Goal: Task Accomplishment & Management: Use online tool/utility

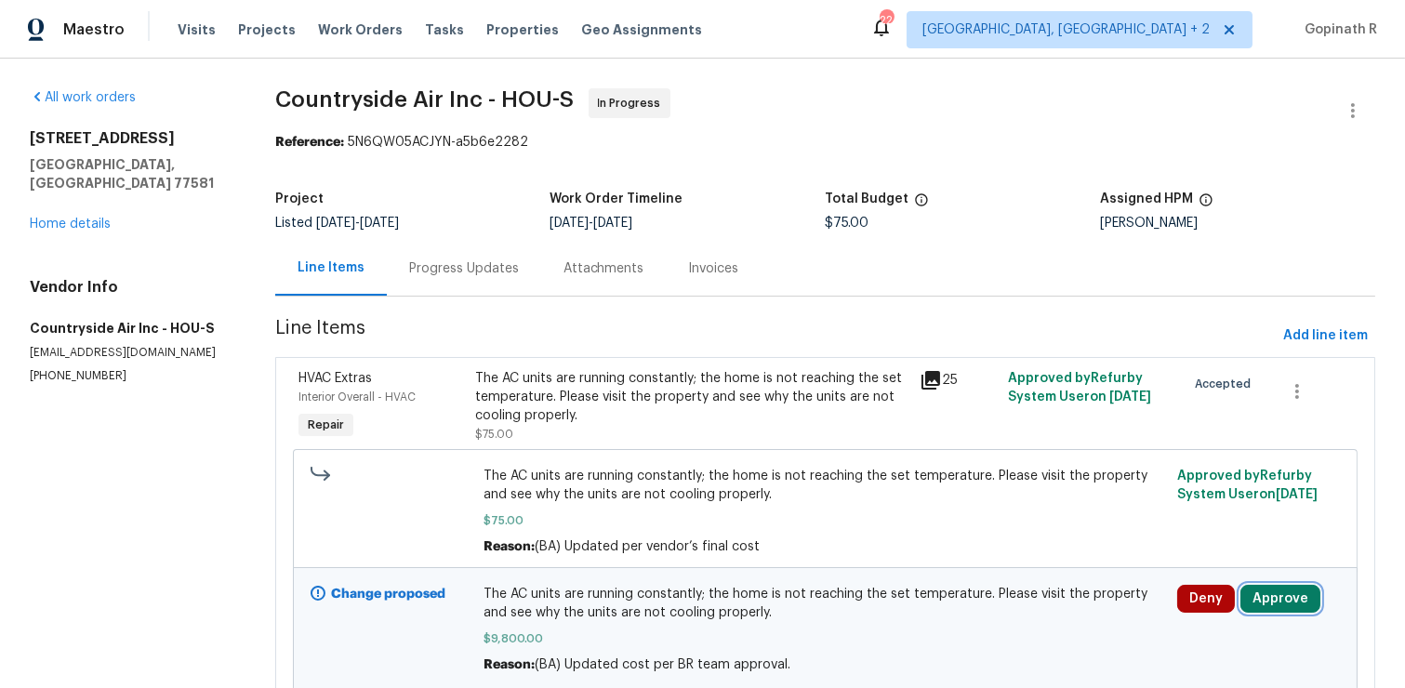
click at [1266, 596] on button "Approve" at bounding box center [1280, 599] width 80 height 28
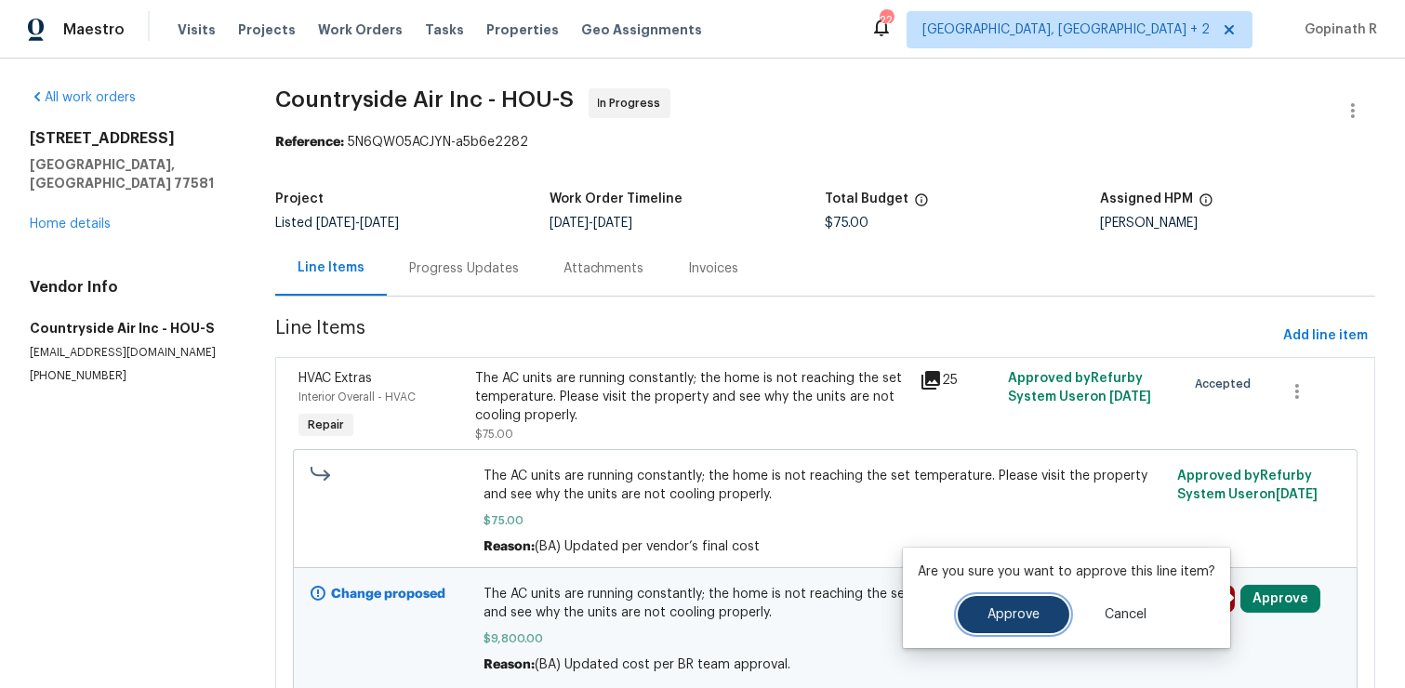
click at [1005, 608] on span "Approve" at bounding box center [1013, 615] width 52 height 14
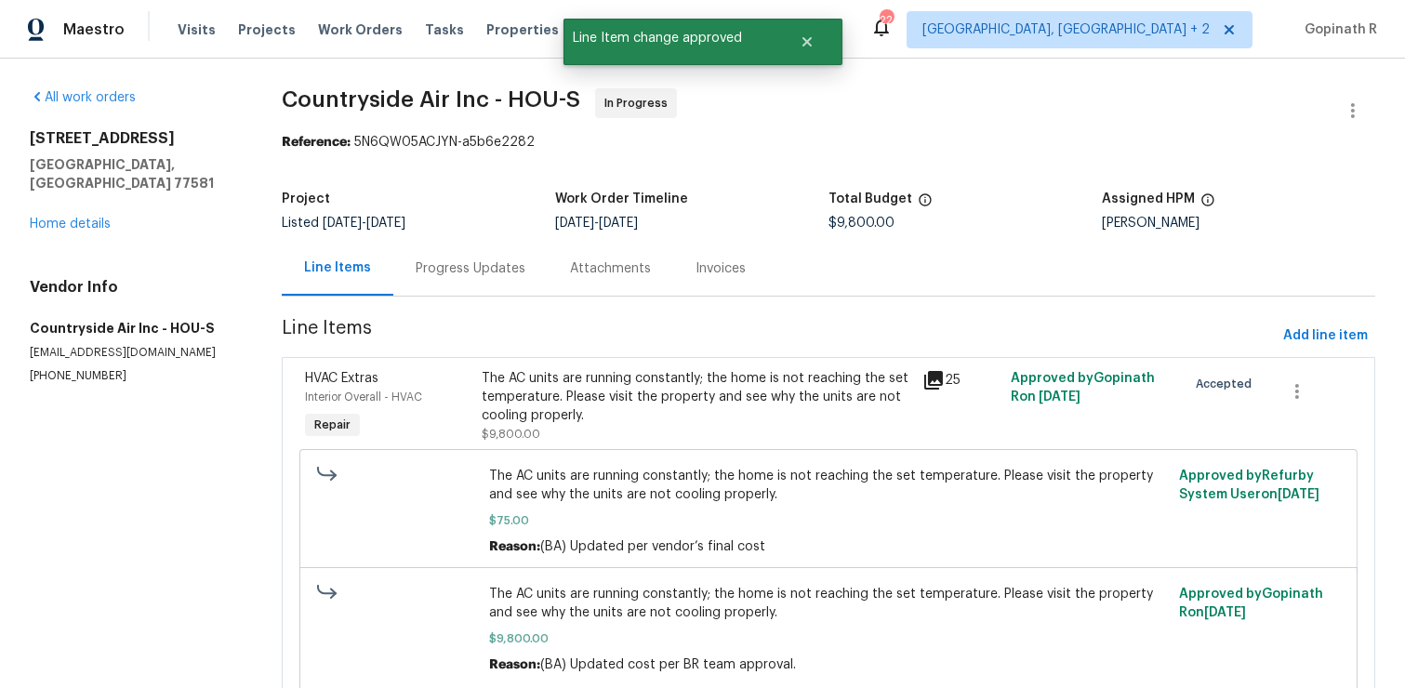
click at [381, 136] on div "Reference: 5N6QW05ACJYN-a5b6e2282" at bounding box center [828, 142] width 1093 height 19
copy div "5N6QW05ACJYN"
